Goal: Task Accomplishment & Management: Manage account settings

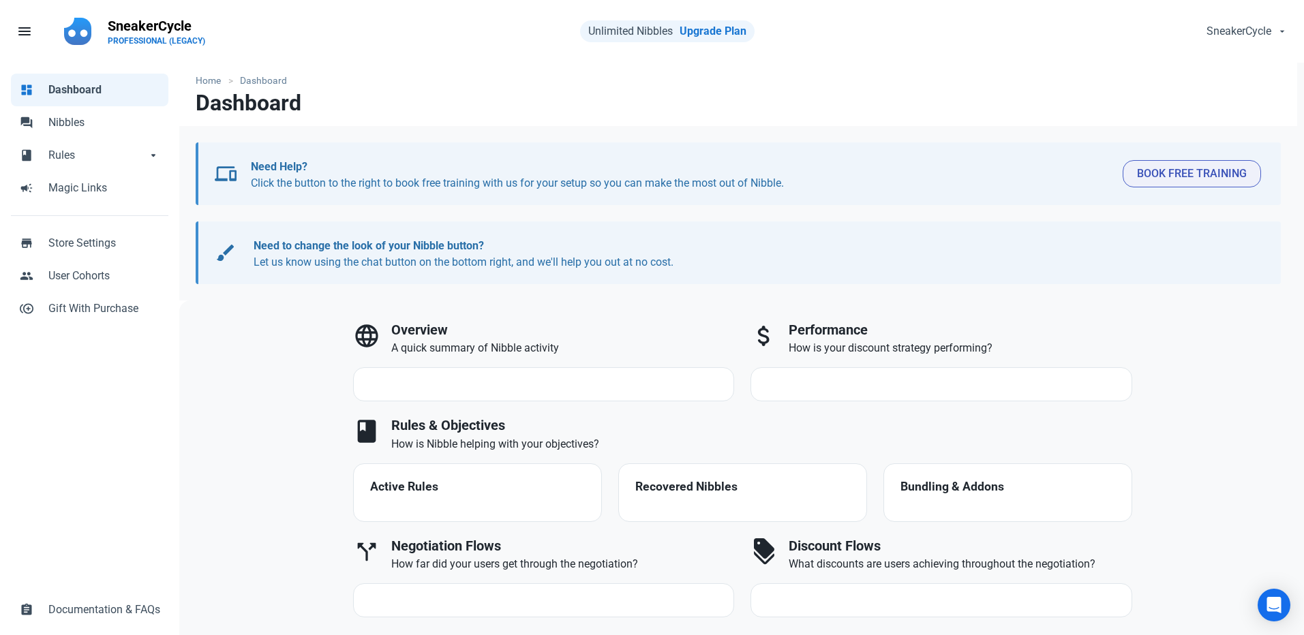
select select "7d"
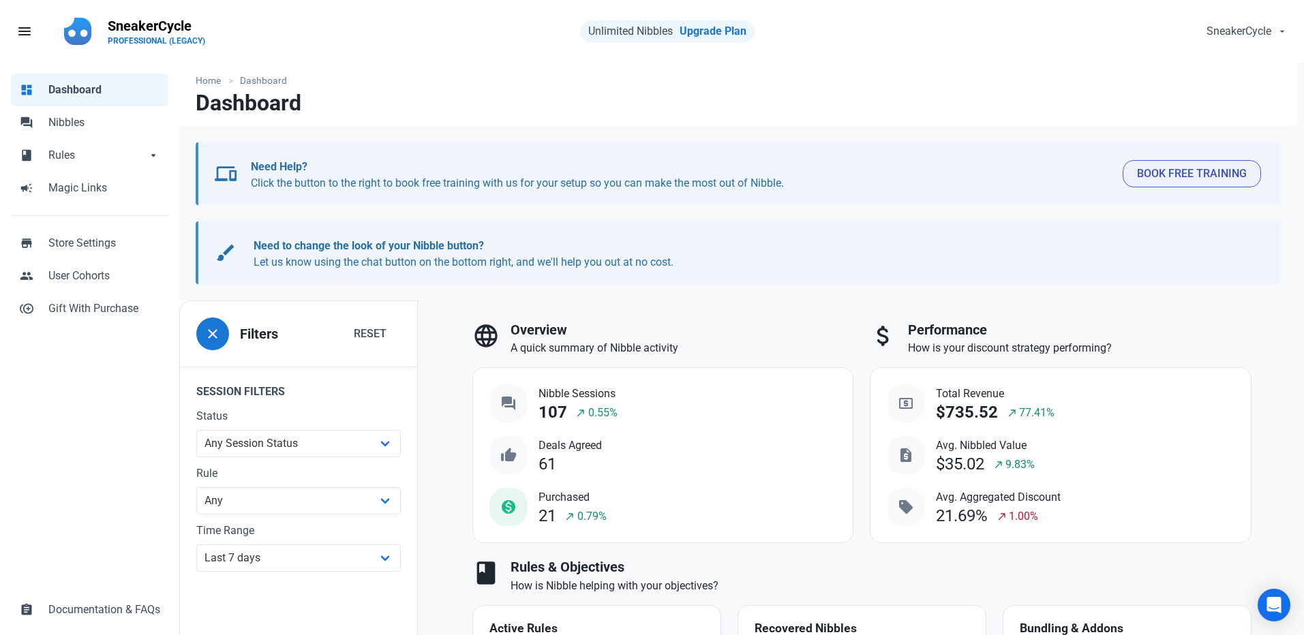
drag, startPoint x: 697, startPoint y: 212, endPoint x: 530, endPoint y: 163, distance: 174.7
click at [698, 213] on div "devices Need Help? Click the button to the right to book free training with us …" at bounding box center [738, 213] width 1118 height 142
click at [67, 115] on span "Nibbles" at bounding box center [104, 123] width 112 height 16
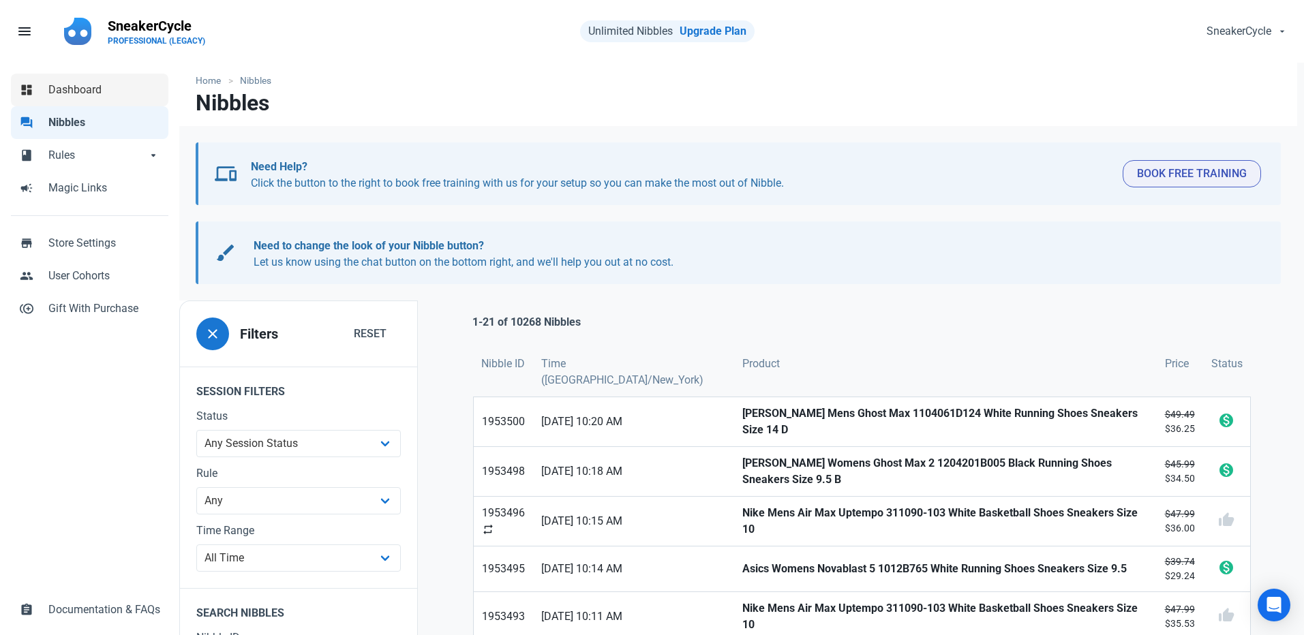
click at [76, 95] on span "Dashboard" at bounding box center [104, 90] width 112 height 16
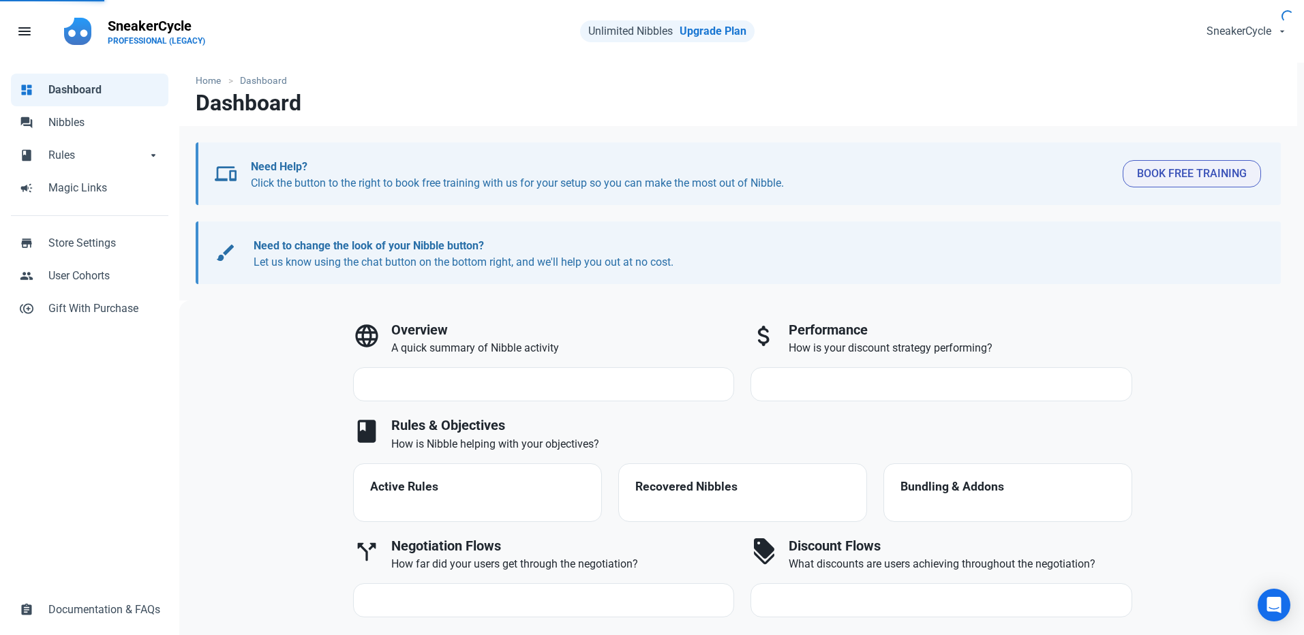
select select "7d"
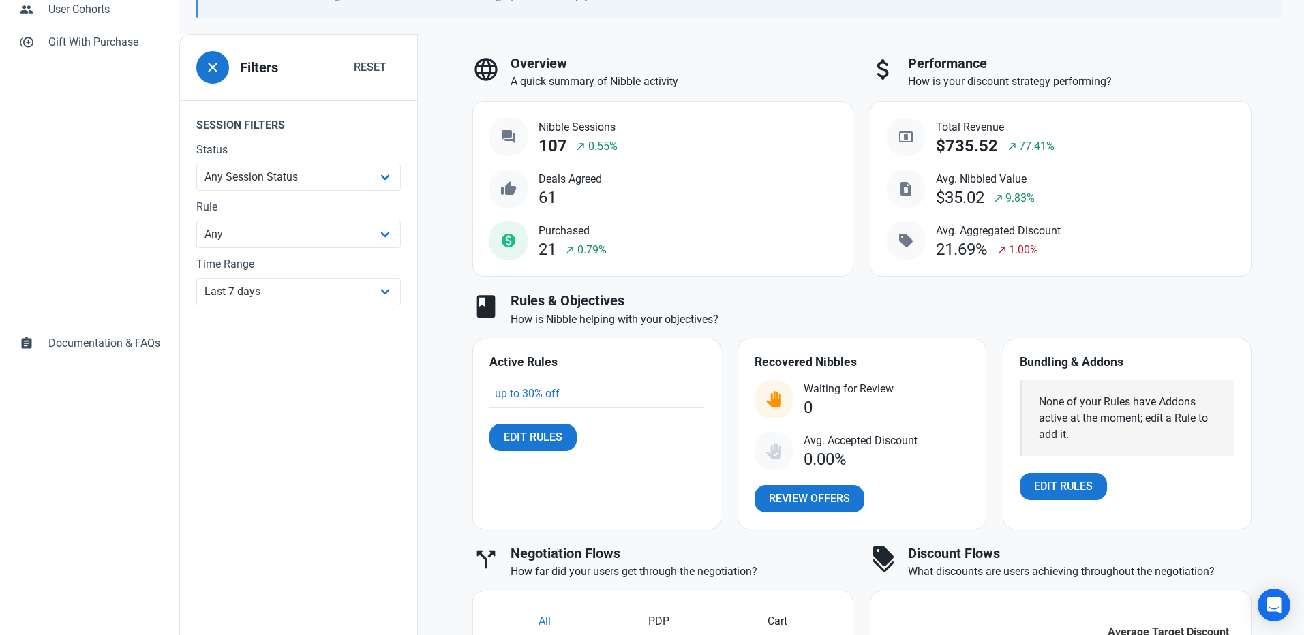
scroll to position [272, 0]
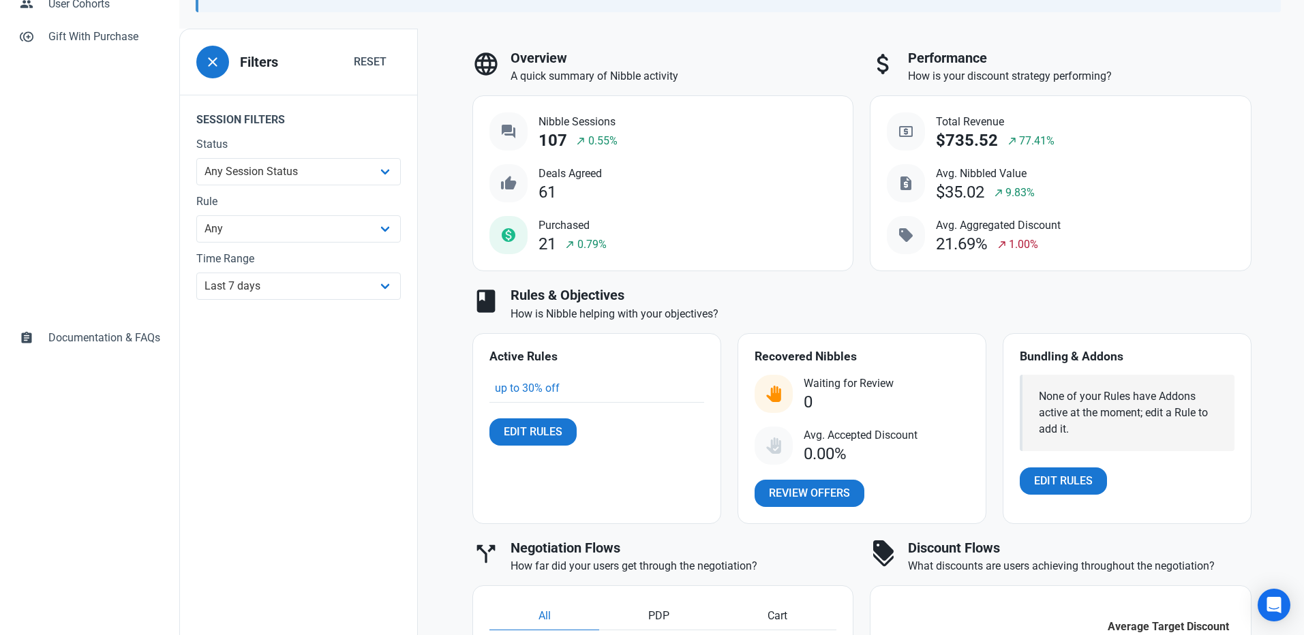
click at [858, 272] on div "language Overview A quick summary of Nibble activity question_answer Nibble Ses…" at bounding box center [663, 161] width 398 height 238
click at [804, 498] on span "Review Offers" at bounding box center [809, 493] width 81 height 16
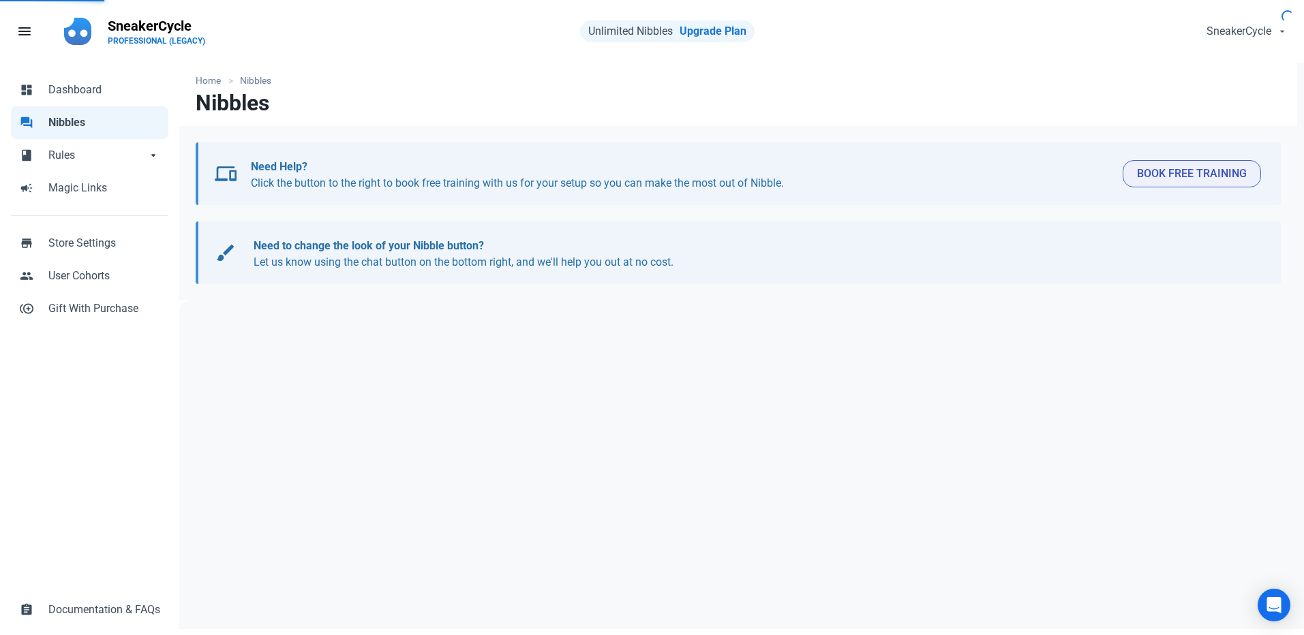
select select "user_offer_available"
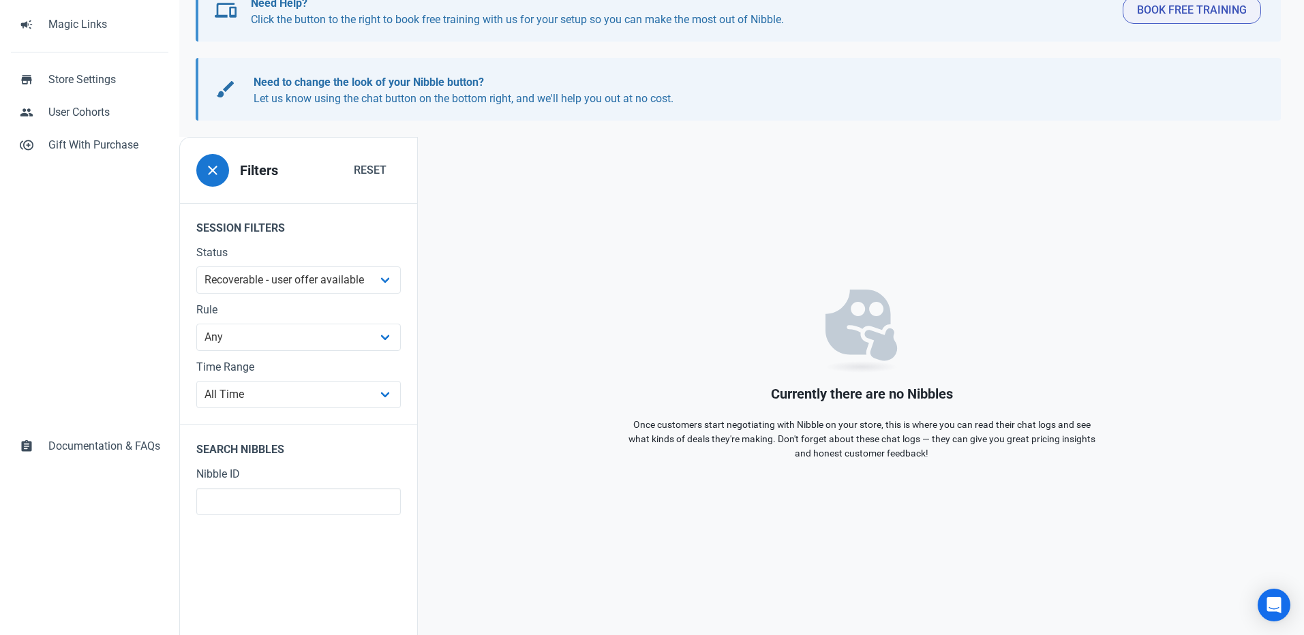
scroll to position [160, 0]
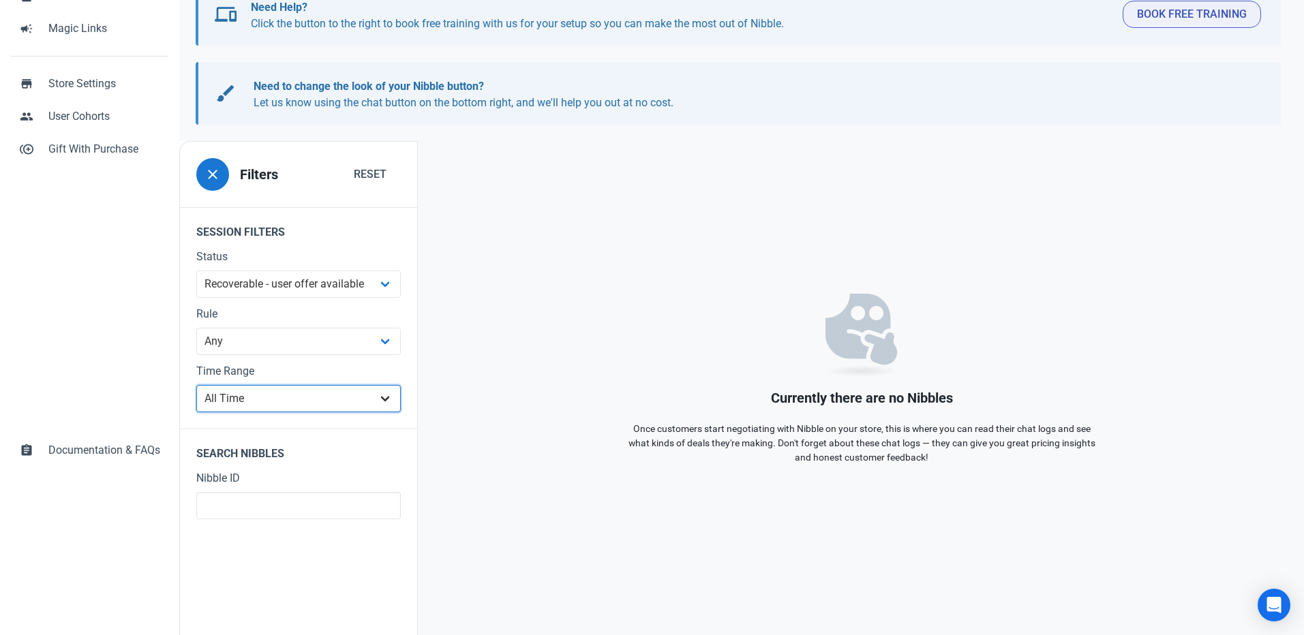
click at [277, 403] on select "All Time Last day Last 7 days Last 30 days Last 90 days Last 180 days Last 365 …" at bounding box center [298, 398] width 205 height 27
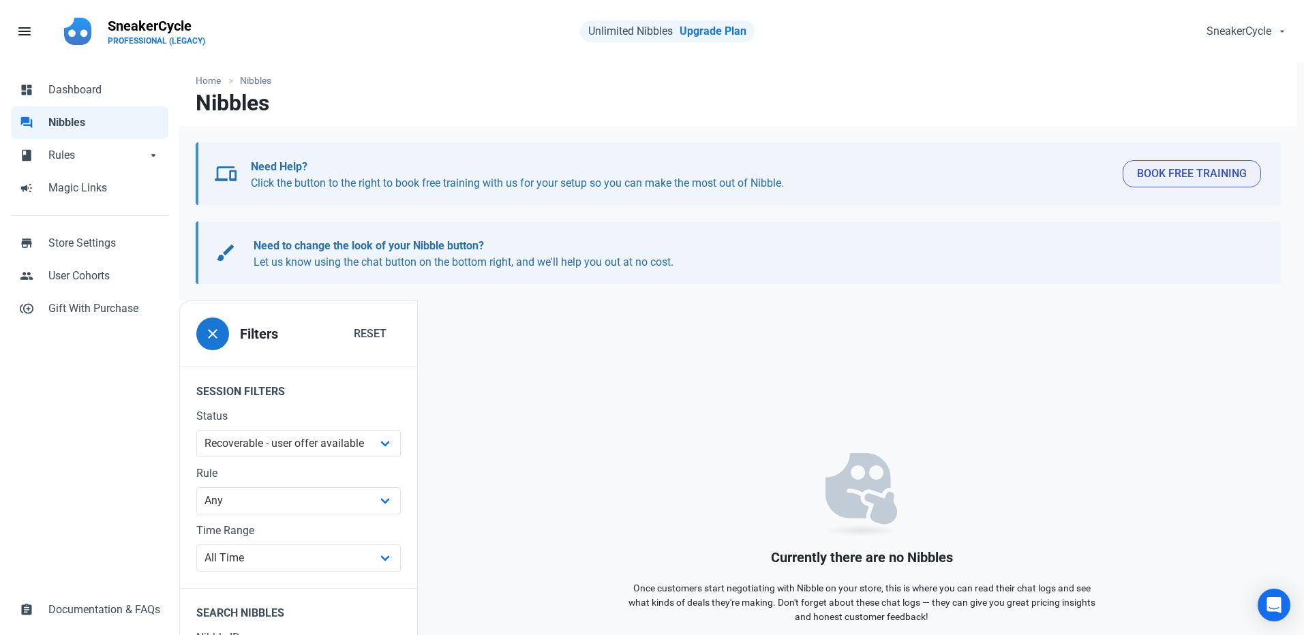
click at [65, 121] on span "Nibbles" at bounding box center [104, 123] width 112 height 16
select select
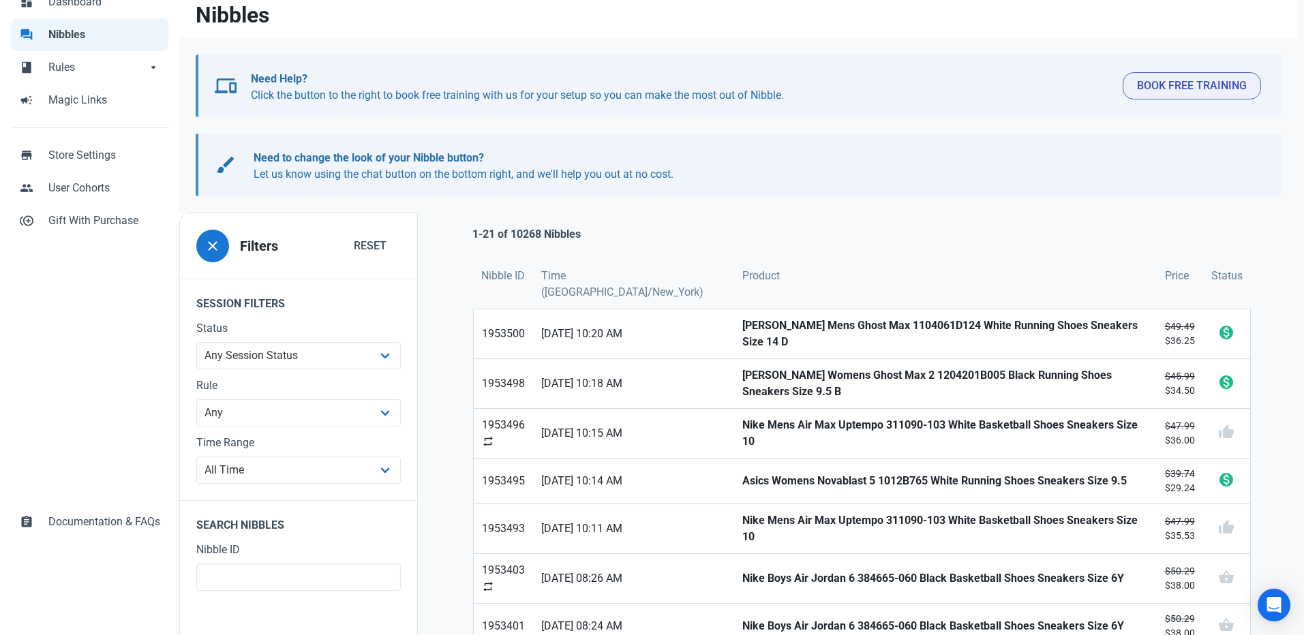
scroll to position [91, 0]
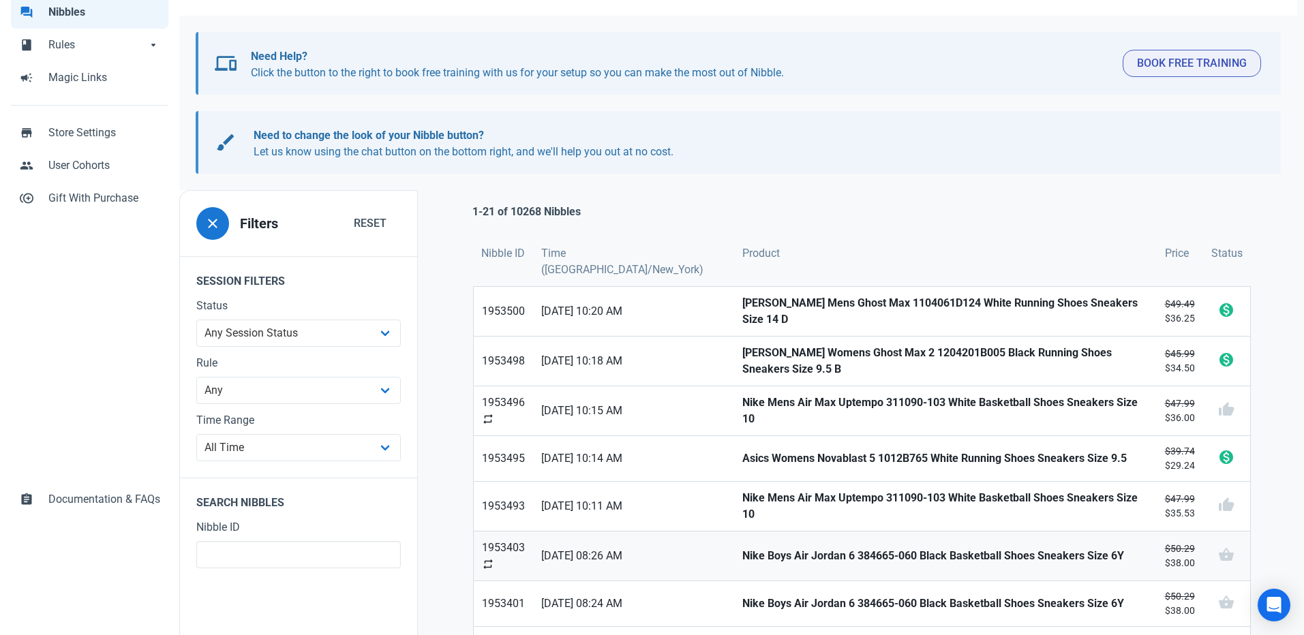
scroll to position [0, 0]
